Goal: Task Accomplishment & Management: Manage account settings

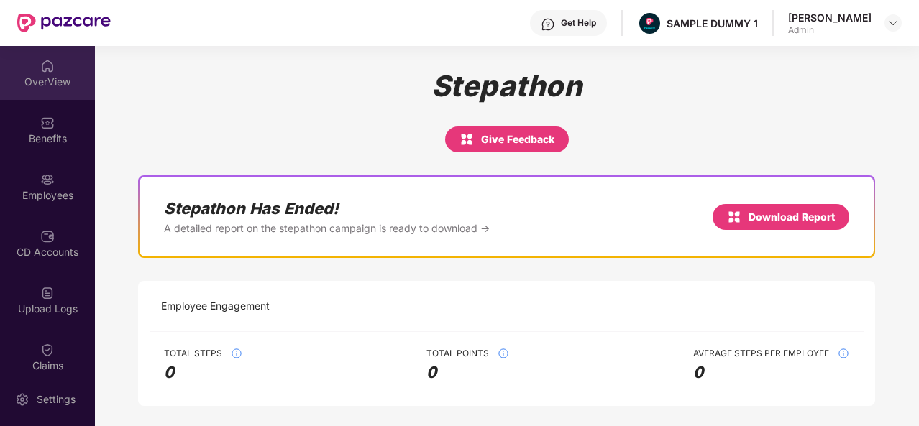
click at [34, 65] on div "OverView" at bounding box center [47, 73] width 95 height 54
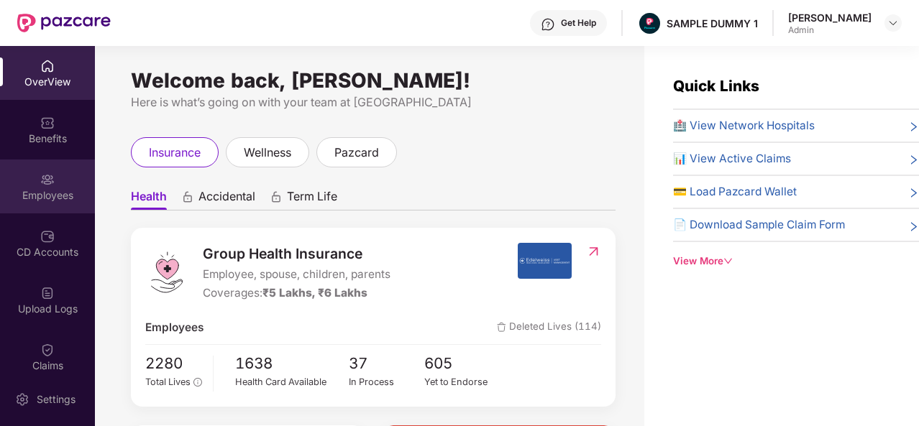
click at [40, 197] on div "Employees" at bounding box center [47, 195] width 95 height 14
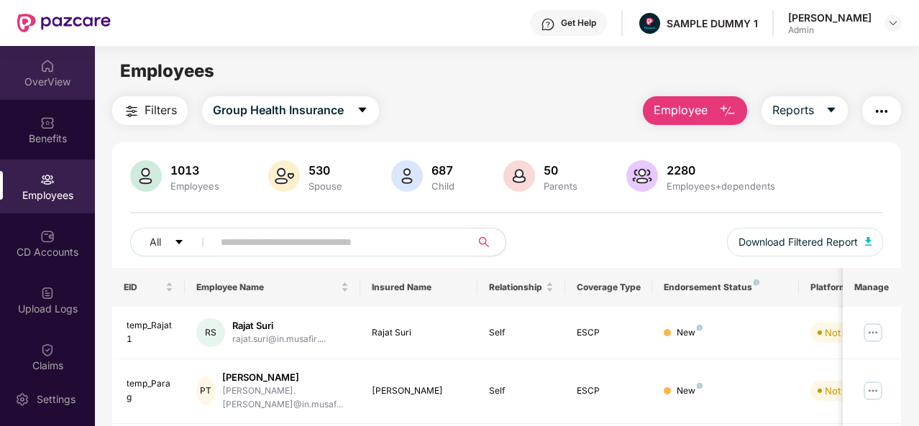
click at [45, 75] on div "OverView" at bounding box center [47, 82] width 95 height 14
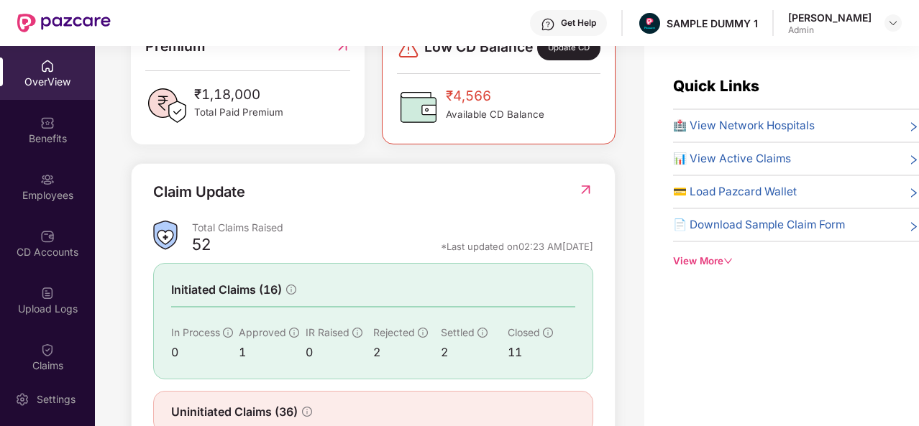
scroll to position [434, 0]
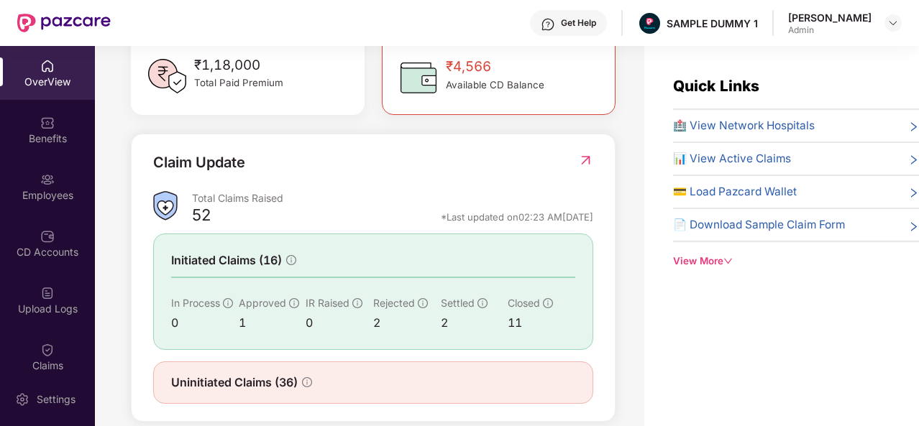
click at [713, 261] on div "View More" at bounding box center [796, 261] width 246 height 15
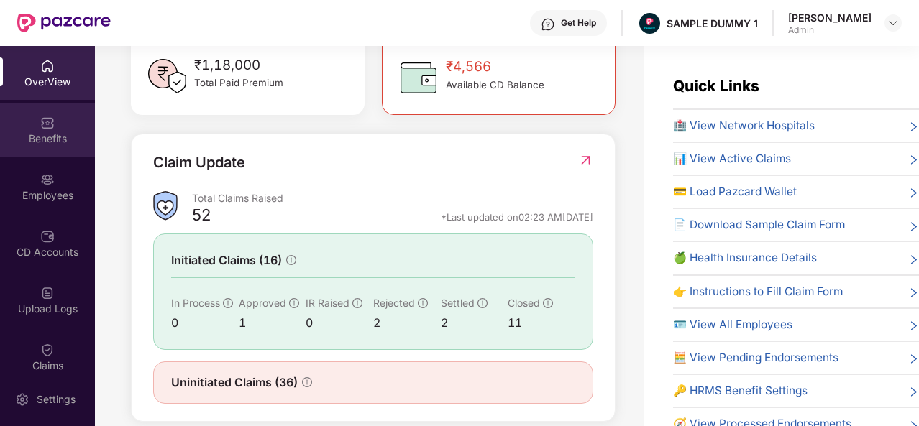
click at [56, 121] on div "Benefits" at bounding box center [47, 130] width 95 height 54
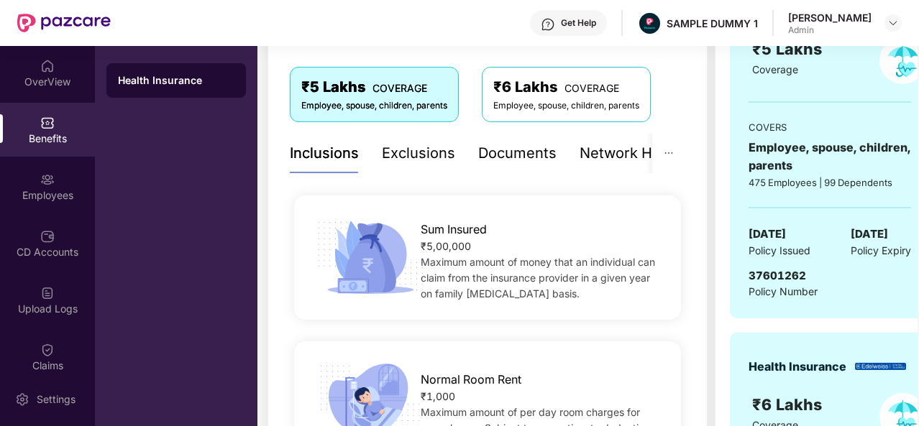
scroll to position [229, 0]
click at [405, 154] on div "Exclusions" at bounding box center [418, 154] width 73 height 22
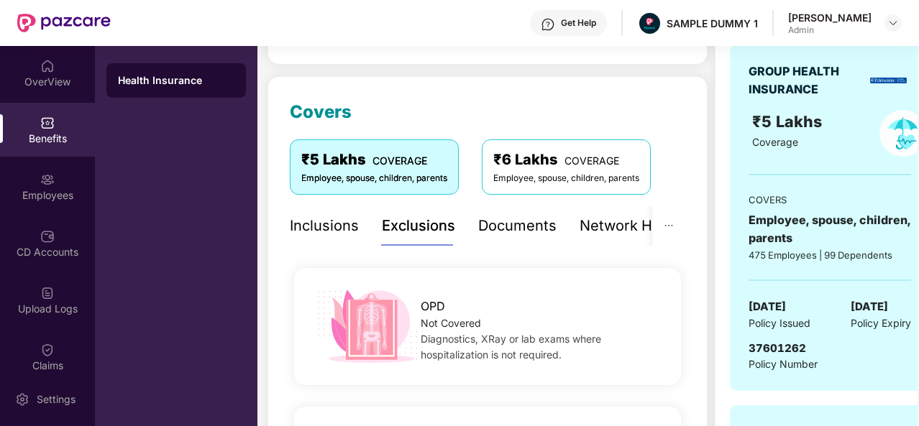
scroll to position [156, 0]
click at [507, 226] on div "Documents" at bounding box center [517, 227] width 78 height 22
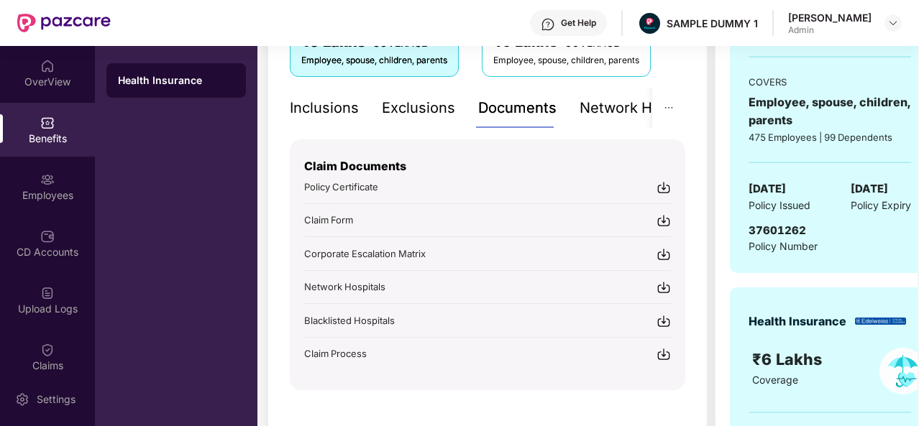
scroll to position [277, 0]
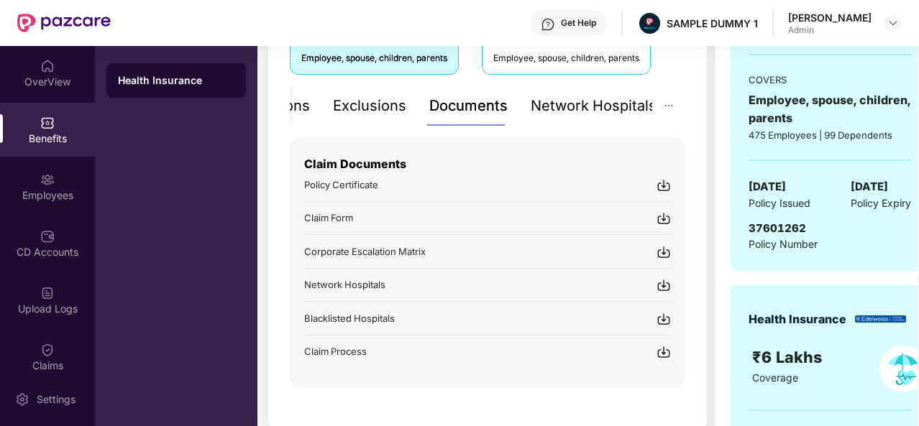
click at [600, 108] on div "Network Hospitals" at bounding box center [594, 106] width 126 height 22
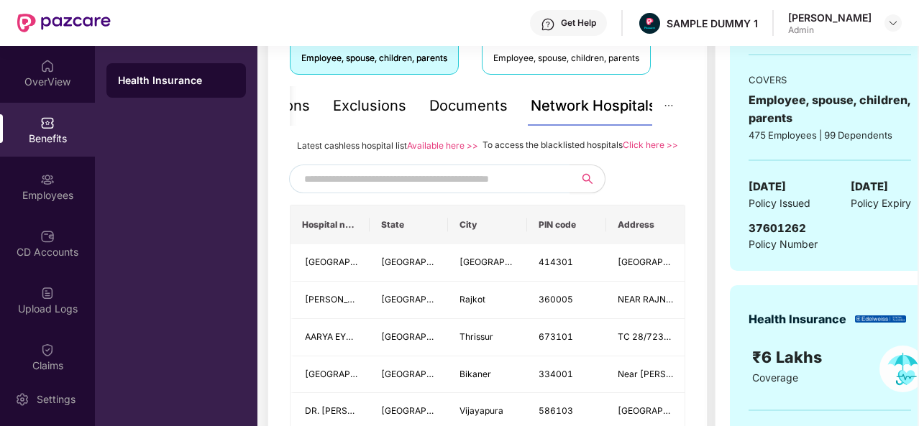
click at [411, 190] on input "text" at bounding box center [427, 179] width 246 height 22
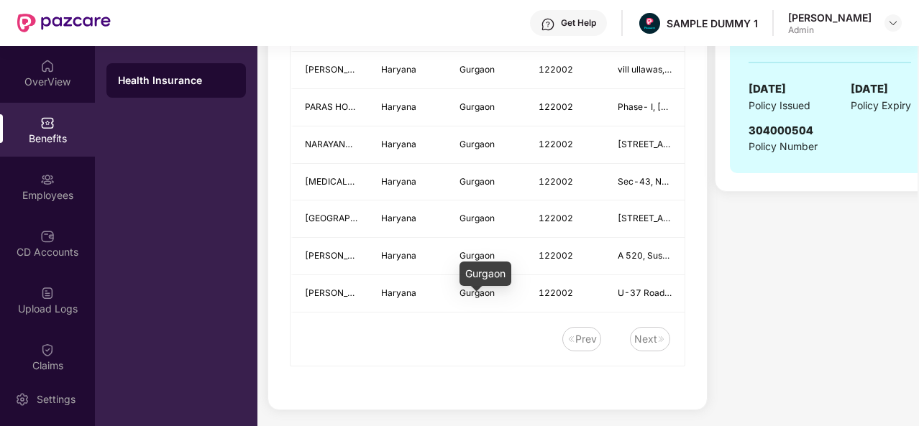
scroll to position [737, 0]
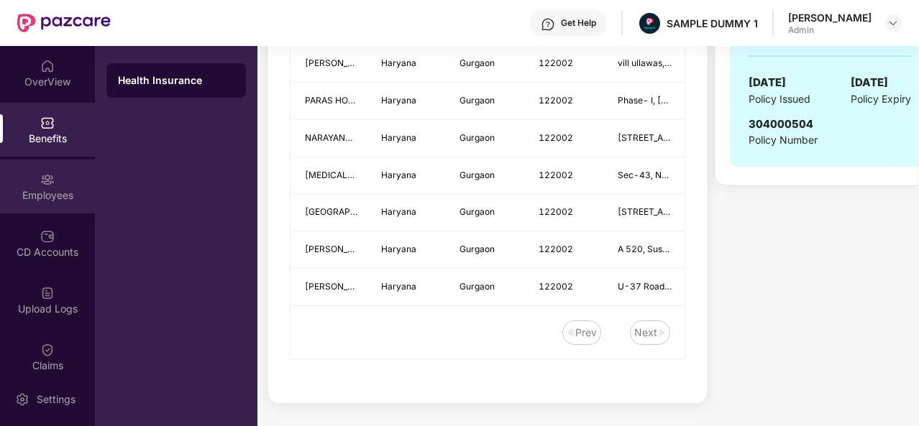
type input "******"
click at [18, 180] on div "Employees" at bounding box center [47, 187] width 95 height 54
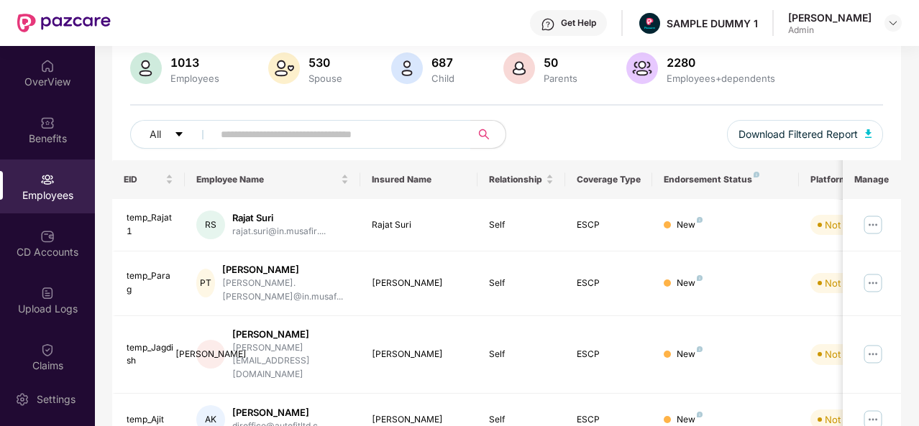
scroll to position [0, 0]
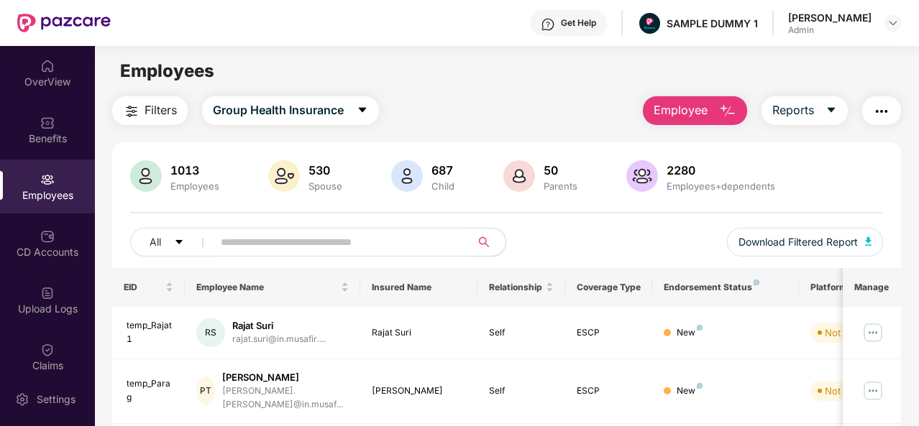
click at [721, 104] on img "button" at bounding box center [727, 111] width 17 height 17
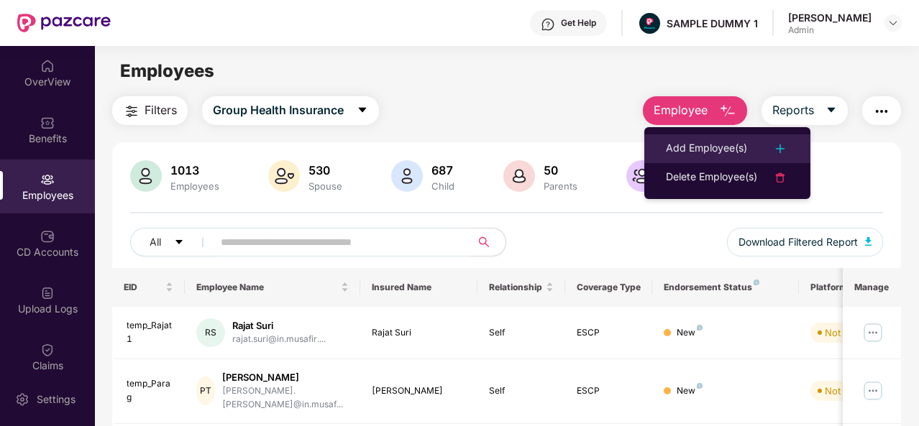
click at [702, 146] on div "Add Employee(s)" at bounding box center [706, 148] width 81 height 17
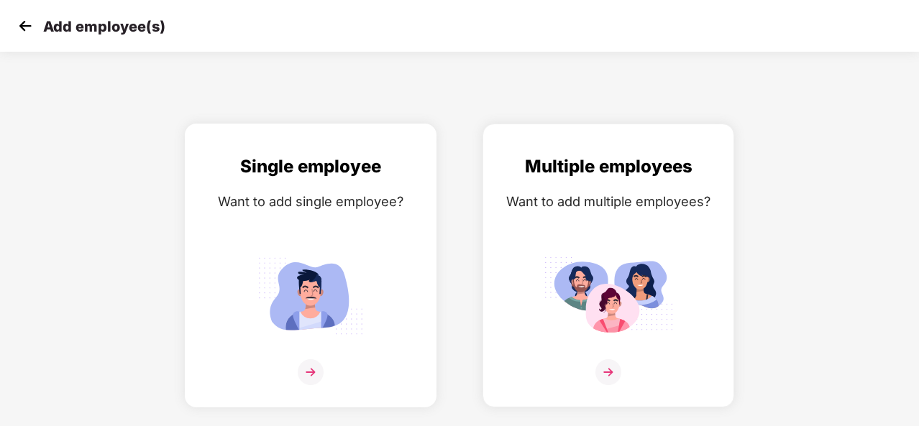
click at [310, 362] on img at bounding box center [311, 372] width 26 height 26
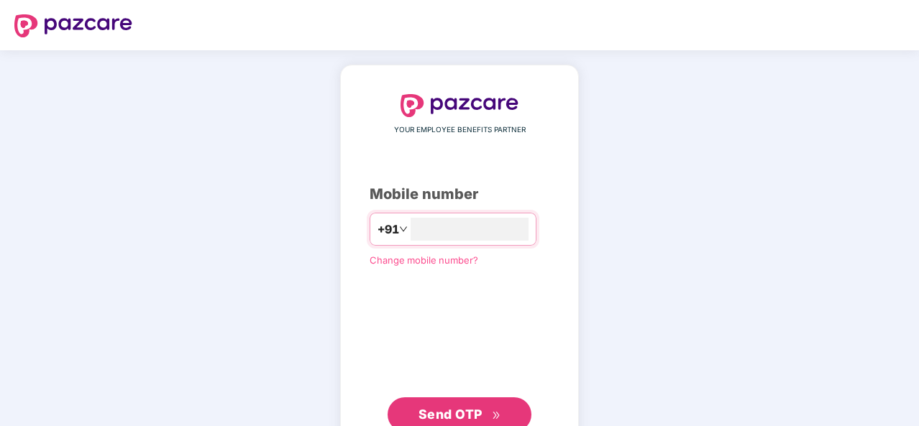
scroll to position [2, 0]
type input "**********"
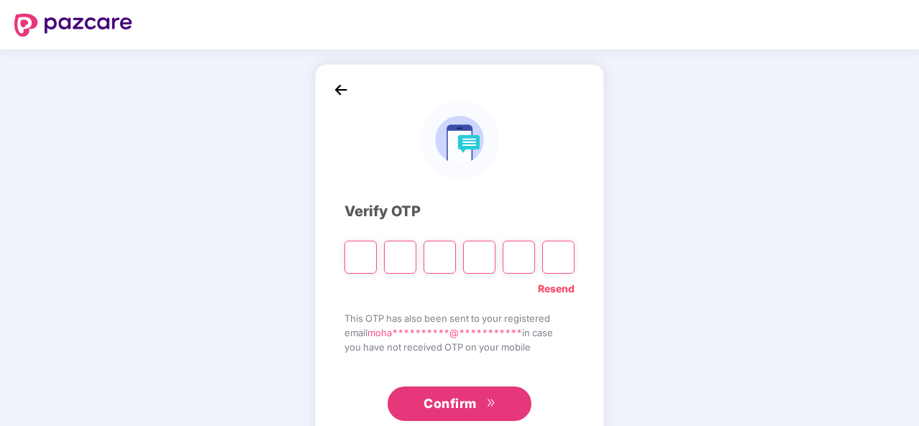
type input "*"
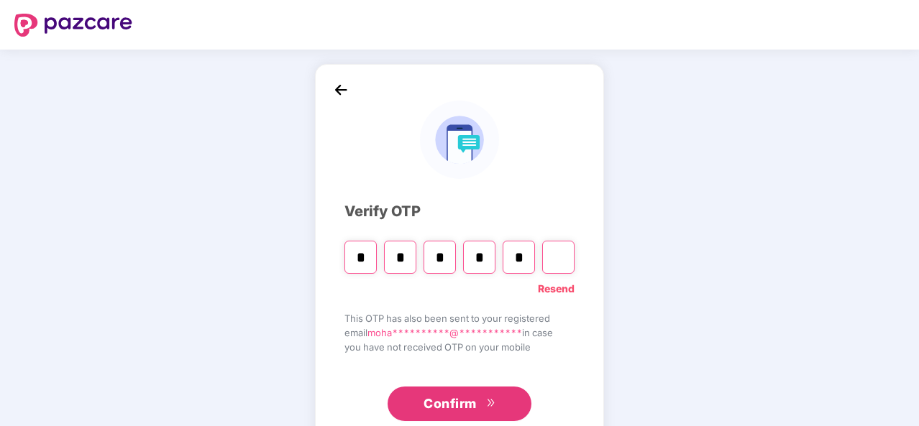
type input "*"
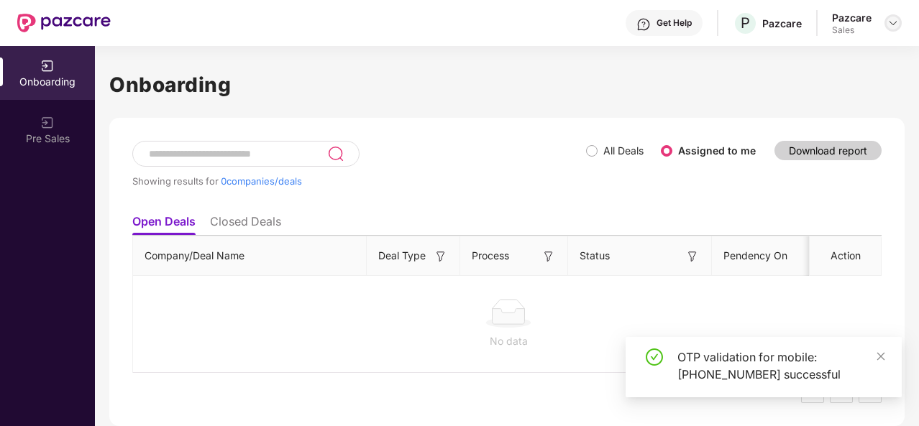
click at [891, 23] on img at bounding box center [893, 23] width 12 height 12
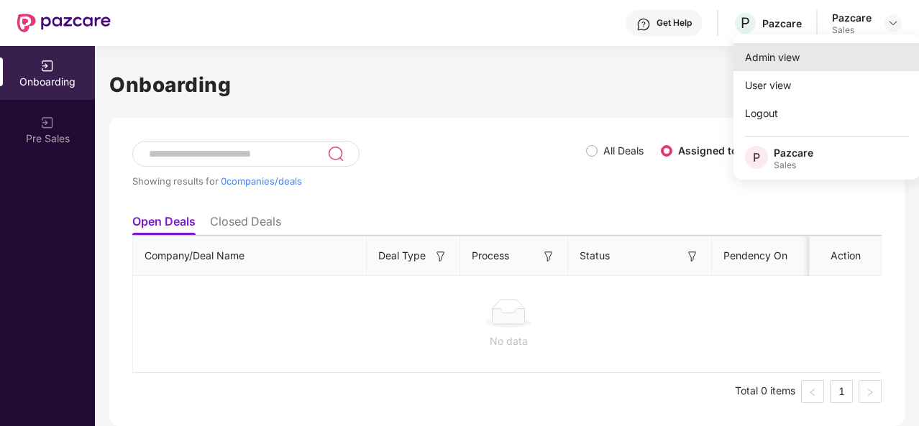
click at [804, 54] on div "Admin view" at bounding box center [826, 57] width 187 height 28
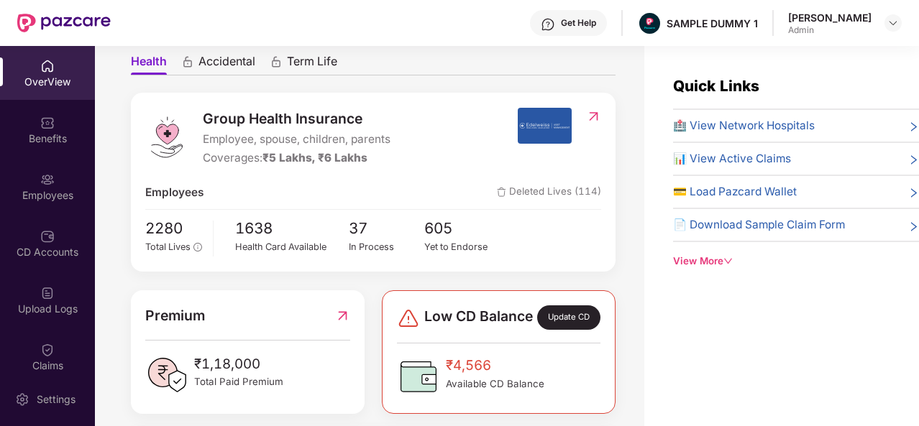
scroll to position [136, 0]
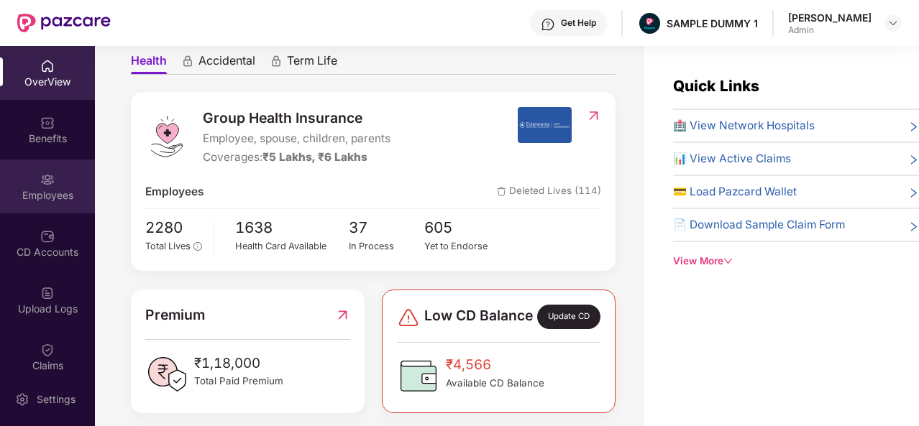
click at [33, 188] on div "Employees" at bounding box center [47, 195] width 95 height 14
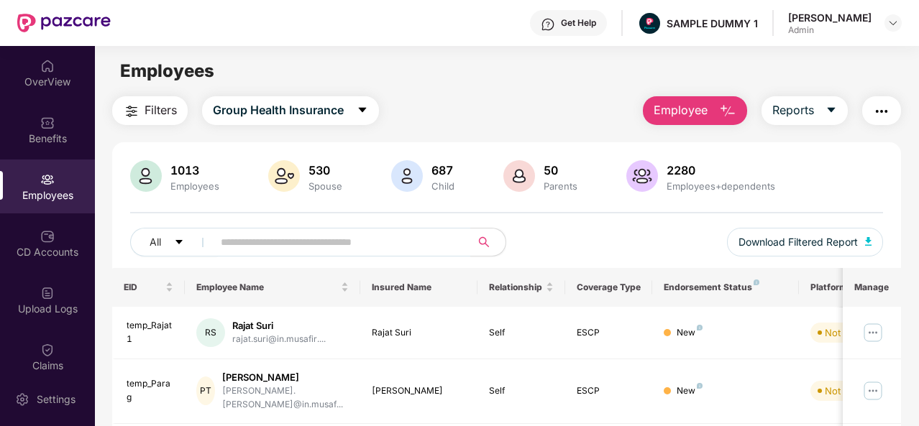
click at [722, 109] on img "button" at bounding box center [727, 111] width 17 height 17
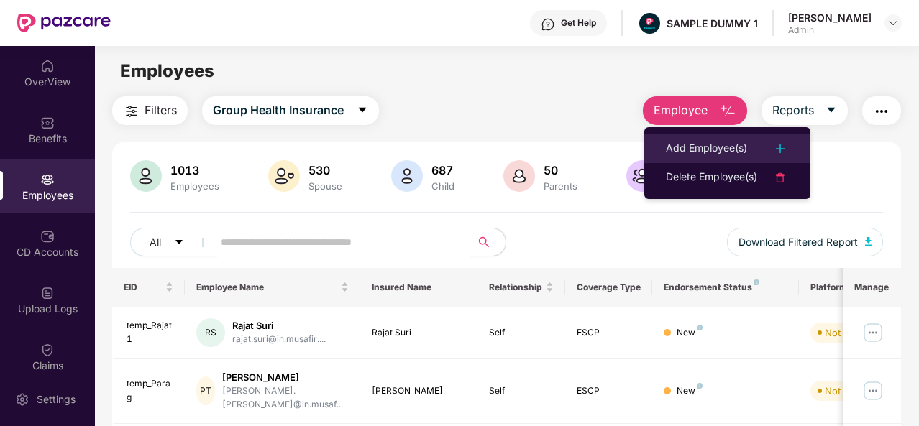
click at [709, 147] on div "Add Employee(s)" at bounding box center [706, 148] width 81 height 17
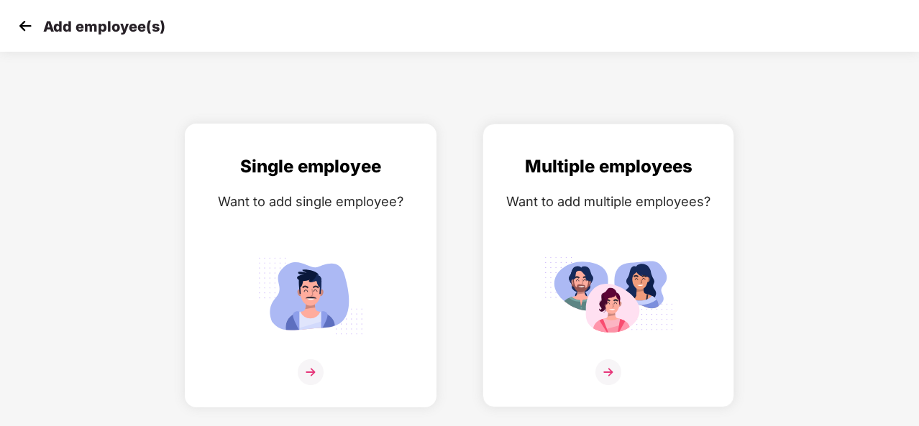
click at [307, 372] on img at bounding box center [311, 372] width 26 height 26
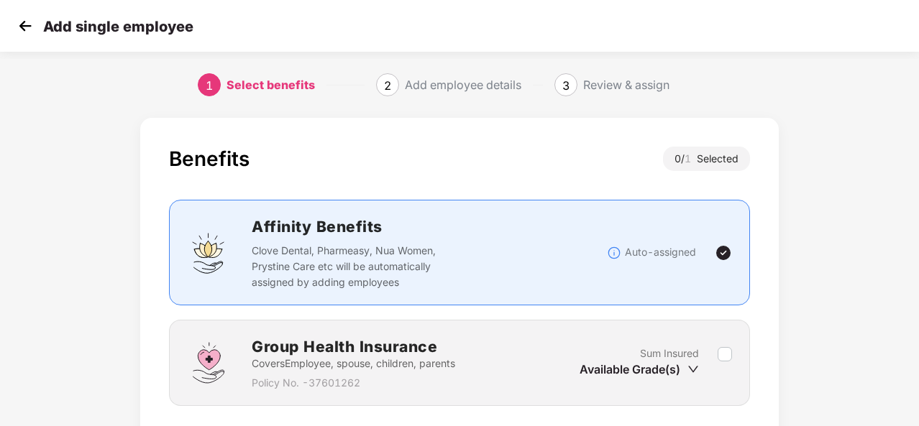
scroll to position [104, 0]
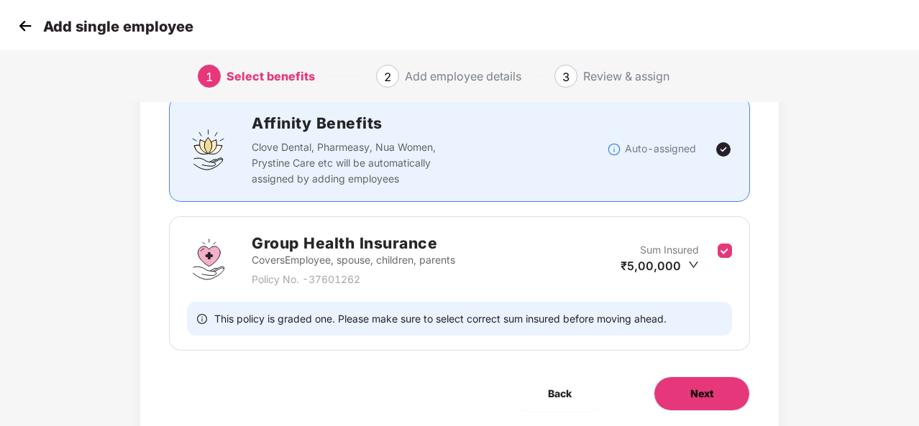
click at [714, 398] on button "Next" at bounding box center [701, 394] width 96 height 35
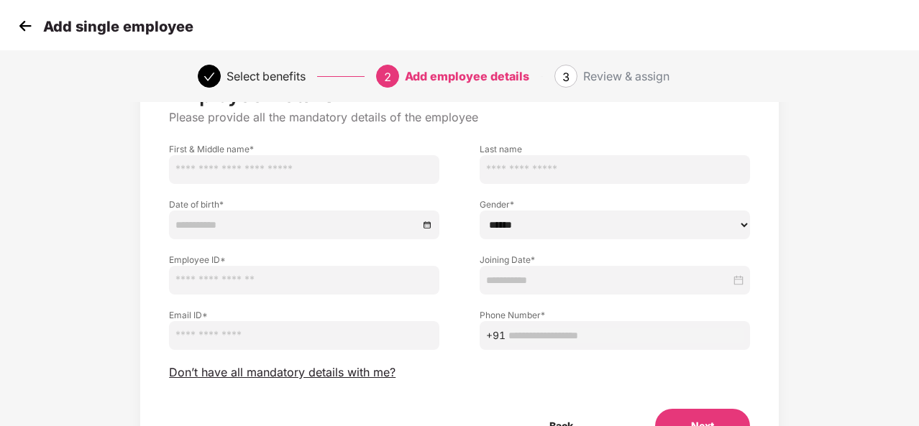
scroll to position [73, 0]
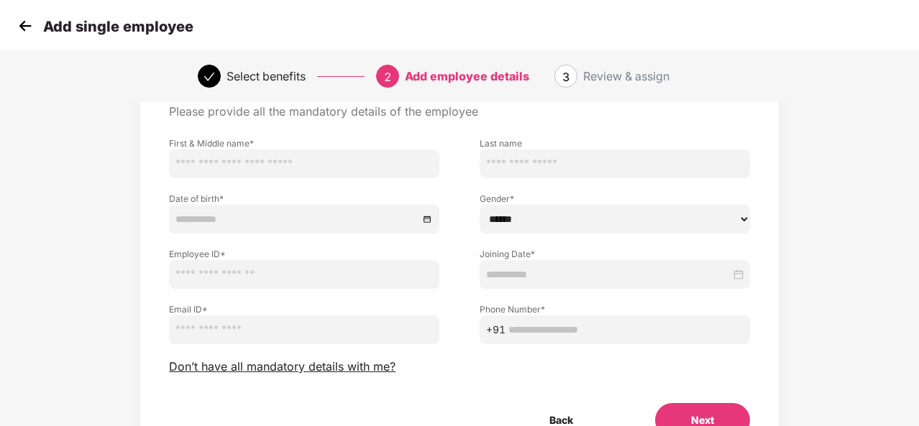
click at [26, 27] on img at bounding box center [25, 26] width 22 height 22
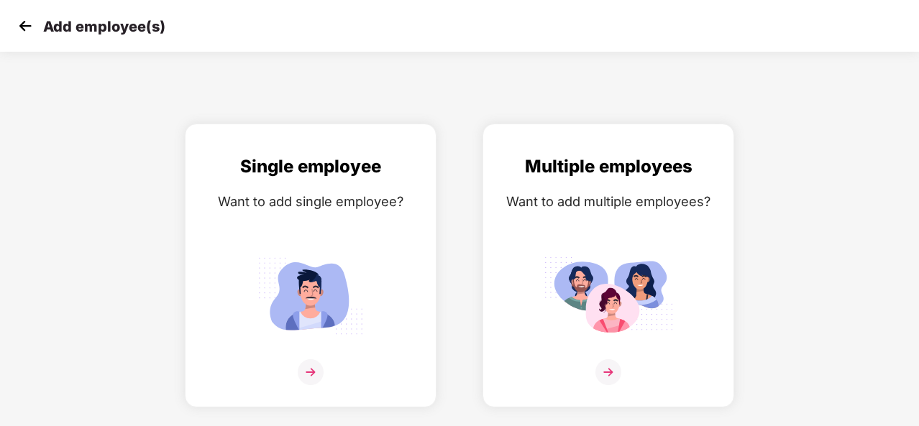
click at [26, 27] on img at bounding box center [25, 26] width 22 height 22
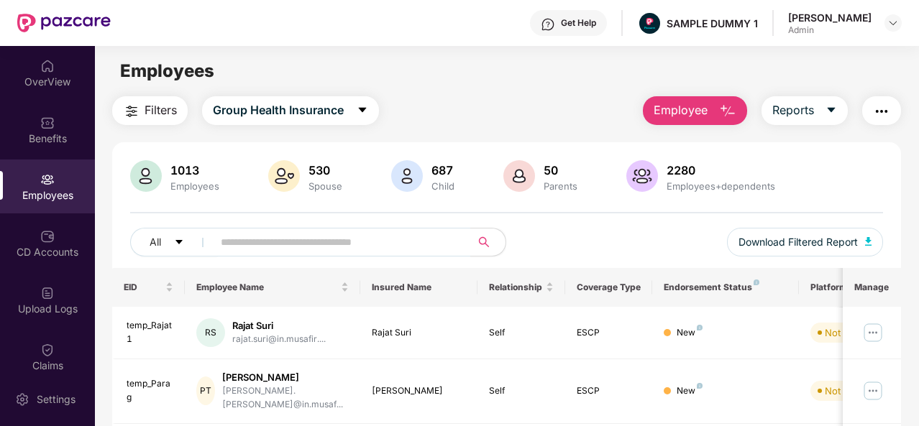
click at [736, 111] on img "button" at bounding box center [727, 111] width 17 height 17
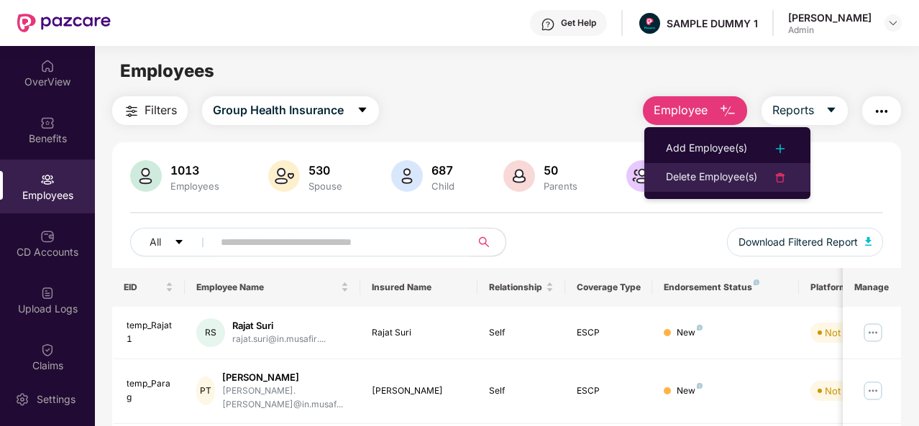
click at [715, 171] on div "Delete Employee(s)" at bounding box center [711, 177] width 91 height 17
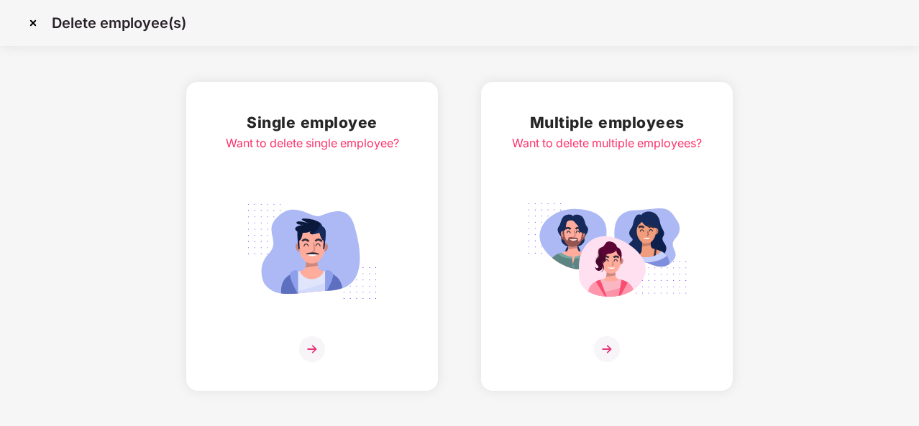
click at [313, 349] on img at bounding box center [312, 349] width 26 height 26
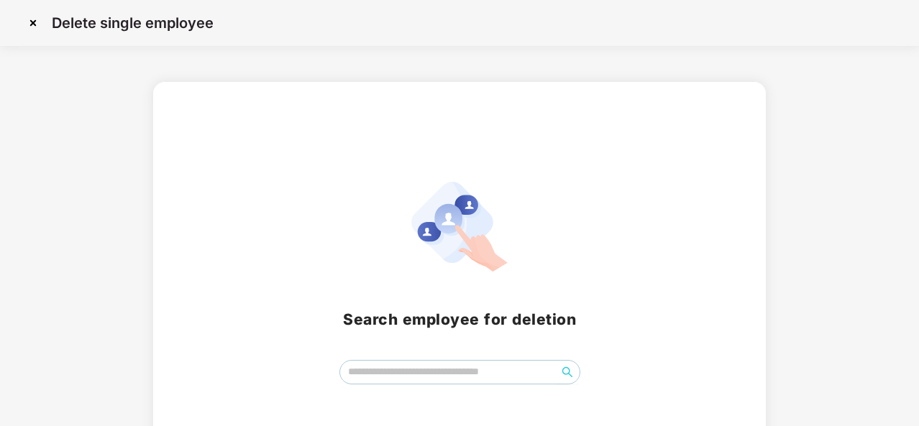
click at [31, 24] on img at bounding box center [33, 23] width 23 height 23
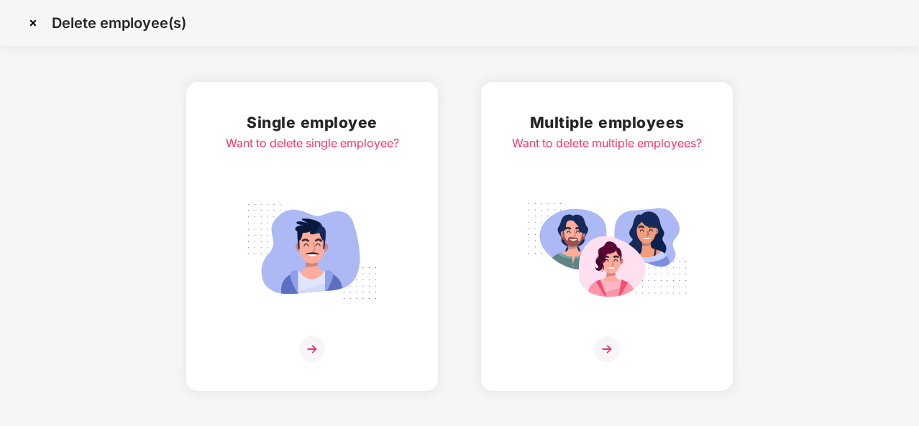
click at [32, 22] on img at bounding box center [33, 23] width 23 height 23
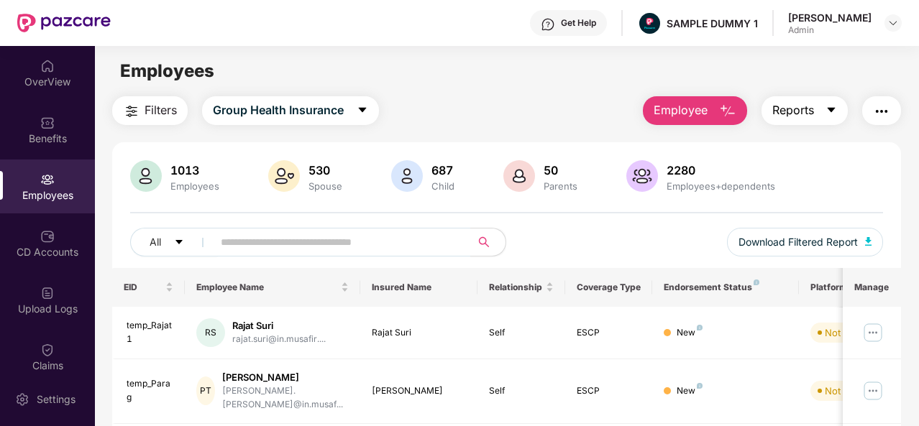
click at [822, 110] on button "Reports" at bounding box center [804, 110] width 86 height 29
click at [886, 106] on img "button" at bounding box center [881, 111] width 17 height 17
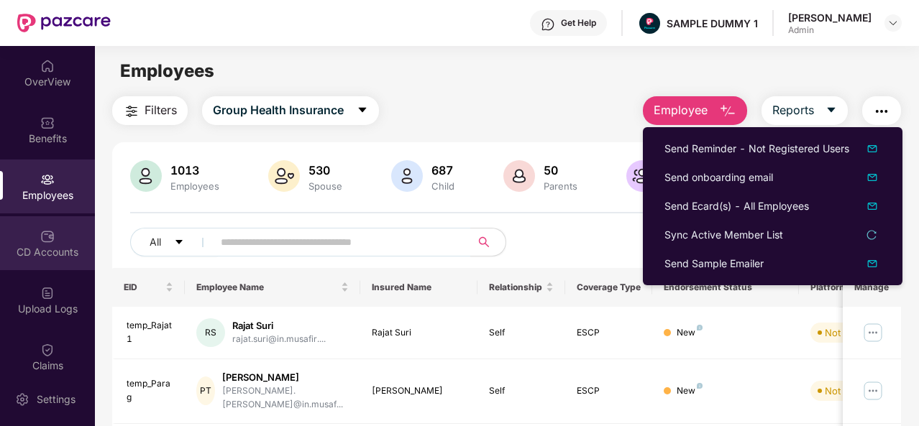
click at [38, 248] on div "CD Accounts" at bounding box center [47, 252] width 95 height 14
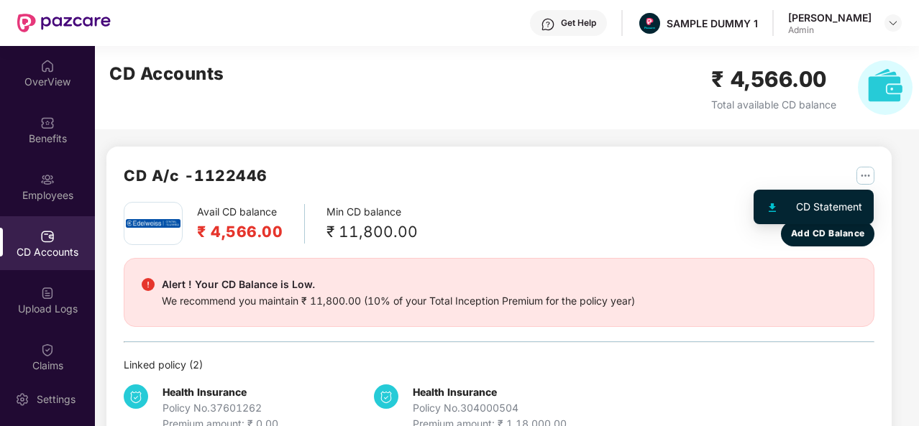
click at [867, 173] on img "button" at bounding box center [865, 176] width 18 height 18
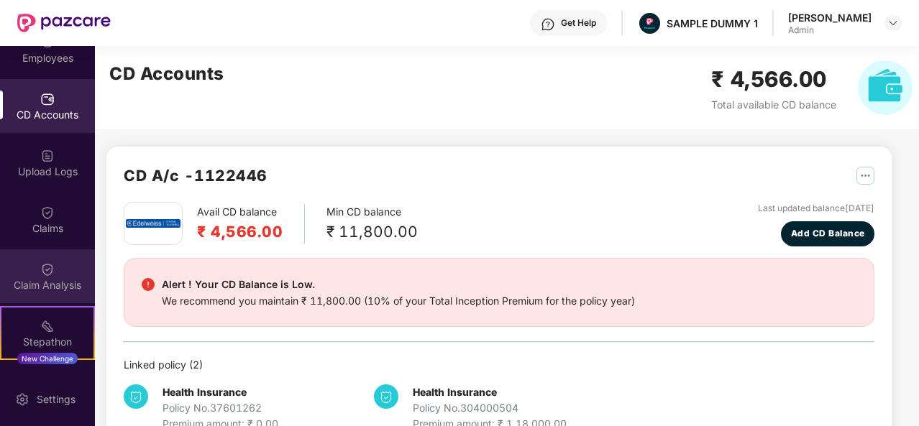
scroll to position [139, 0]
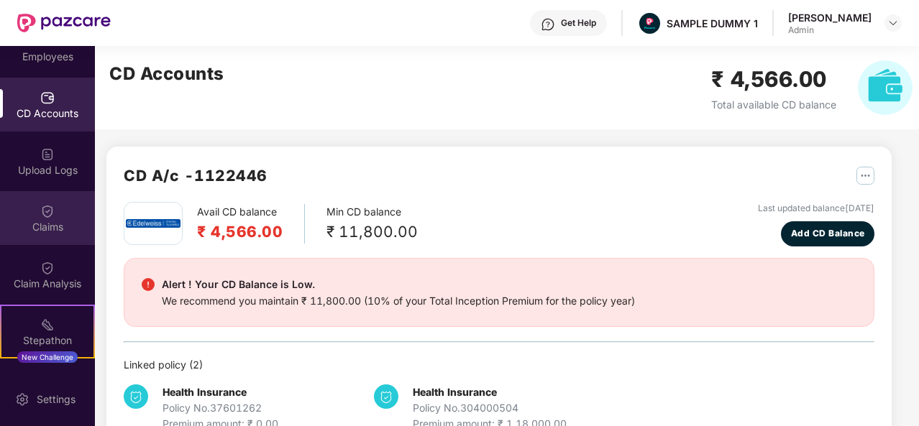
click at [41, 216] on img at bounding box center [47, 211] width 14 height 14
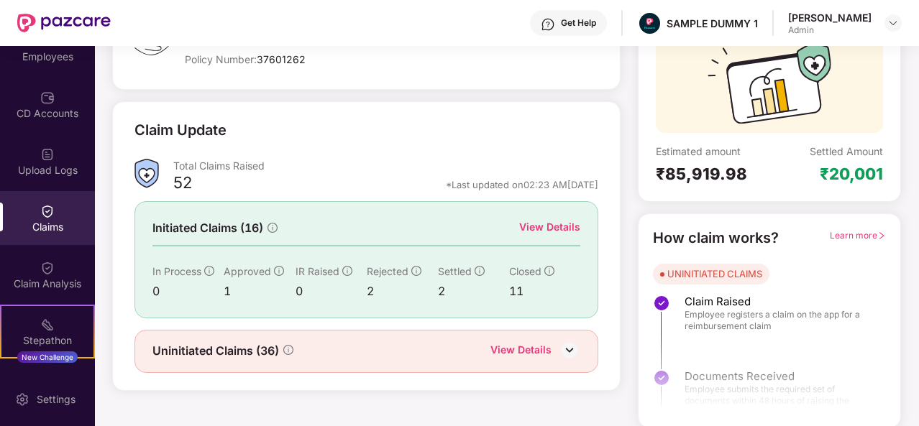
scroll to position [135, 0]
click at [547, 219] on div "View Details" at bounding box center [549, 227] width 61 height 16
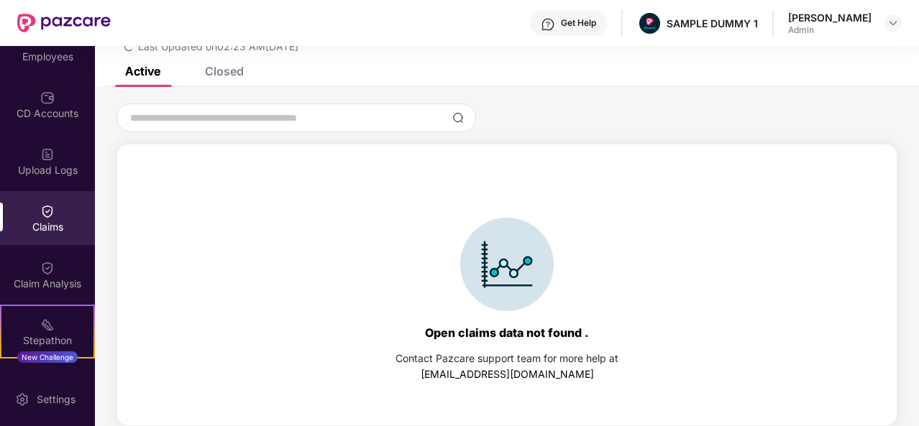
scroll to position [62, 0]
click at [219, 71] on div "Closed" at bounding box center [224, 71] width 39 height 14
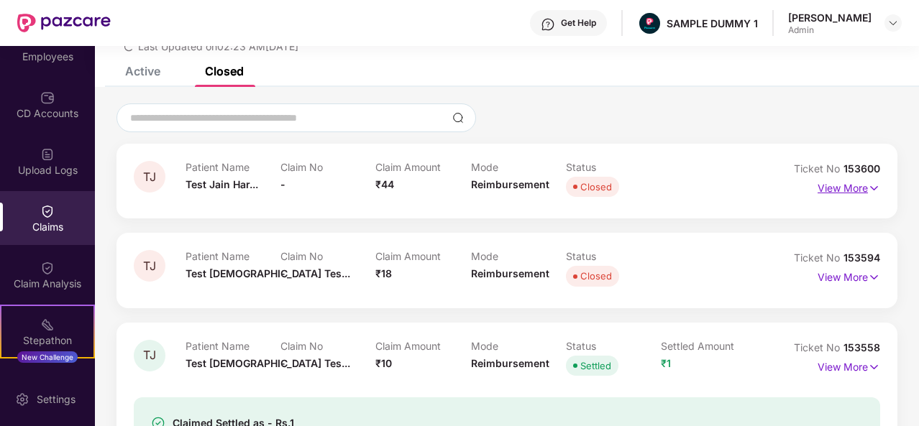
click at [850, 187] on p "View More" at bounding box center [848, 186] width 63 height 19
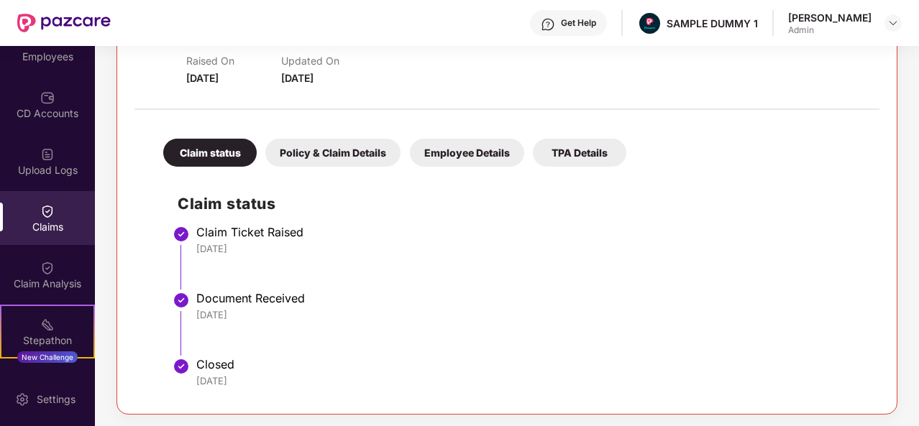
scroll to position [224, 0]
click at [311, 152] on div "Policy & Claim Details" at bounding box center [332, 152] width 135 height 28
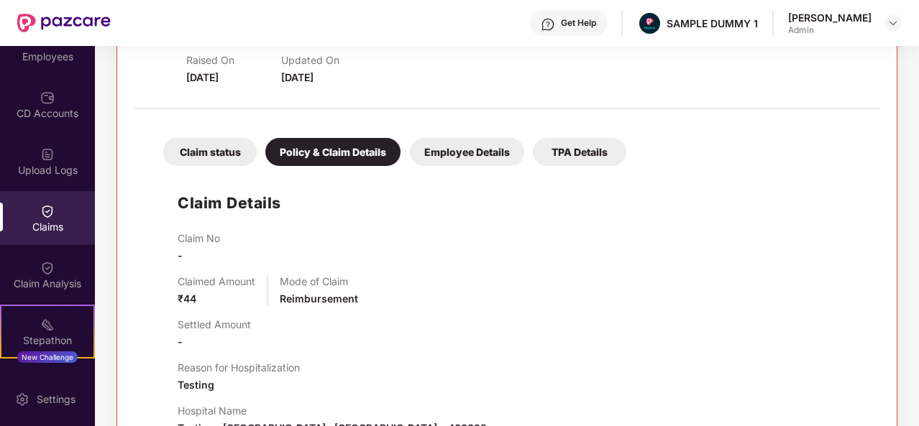
click at [470, 152] on div "Employee Details" at bounding box center [467, 152] width 114 height 28
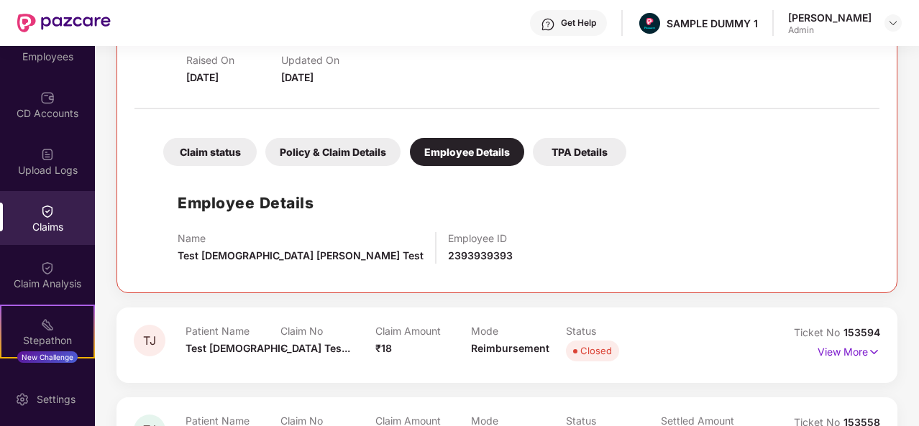
click at [578, 149] on div "TPA Details" at bounding box center [579, 152] width 93 height 28
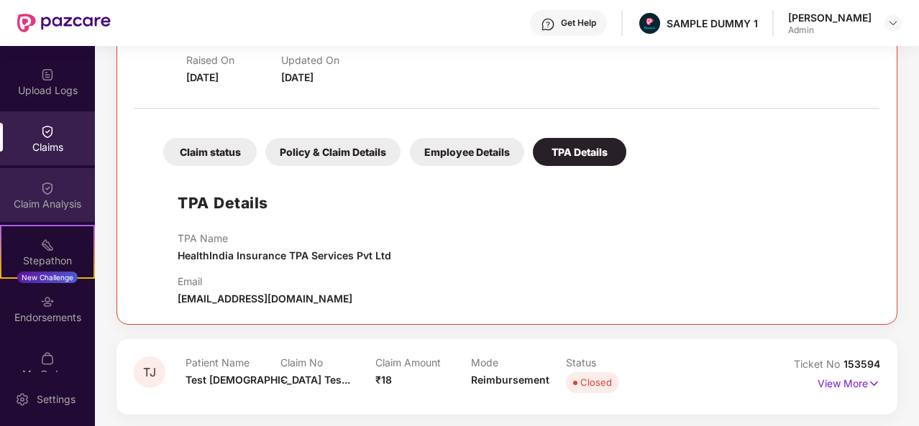
scroll to position [244, 0]
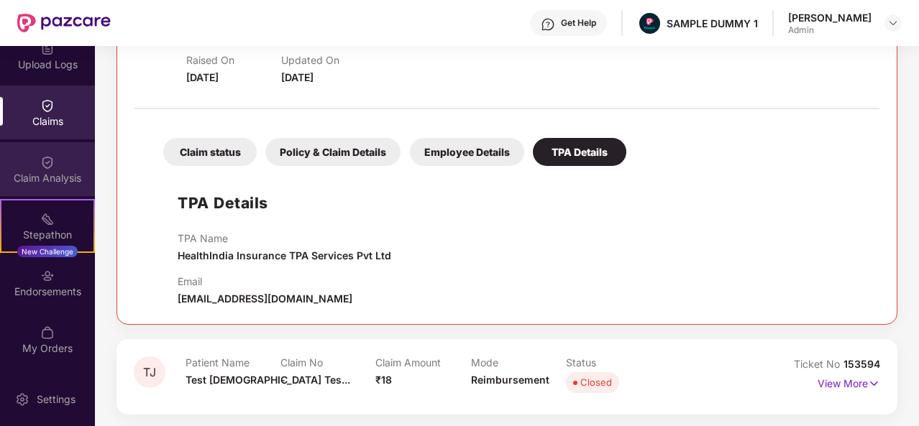
click at [45, 163] on img at bounding box center [47, 162] width 14 height 14
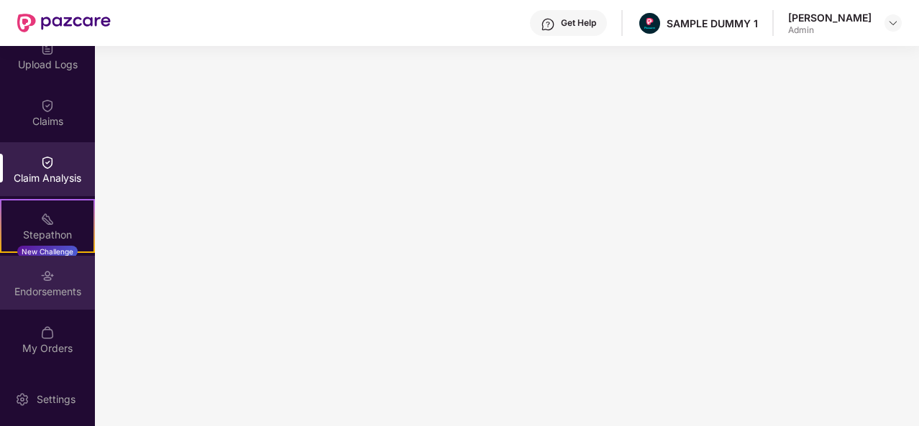
click at [68, 277] on div "Endorsements" at bounding box center [47, 283] width 95 height 54
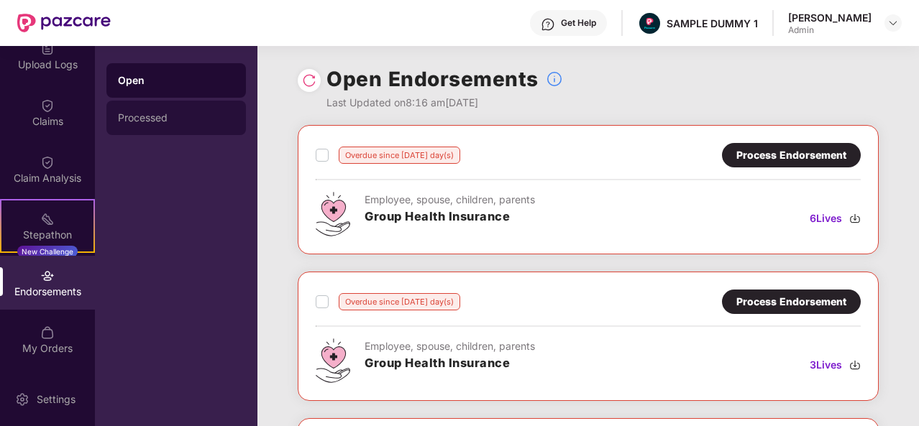
click at [171, 119] on div "Processed" at bounding box center [176, 118] width 116 height 12
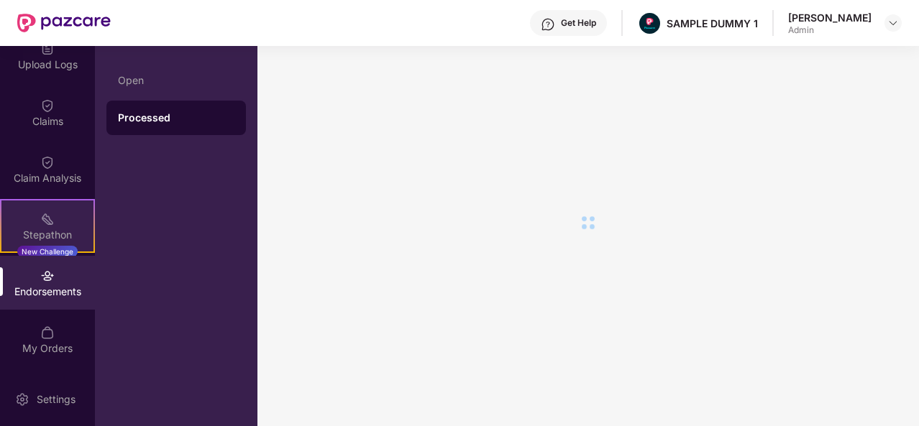
click at [45, 221] on img at bounding box center [47, 219] width 14 height 14
